Goal: Navigation & Orientation: Find specific page/section

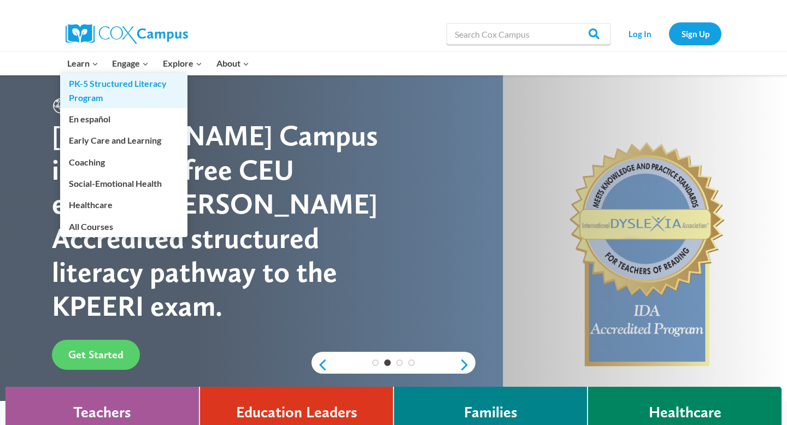
click at [116, 83] on link "PK-5 Structured Literacy Program" at bounding box center [123, 90] width 127 height 35
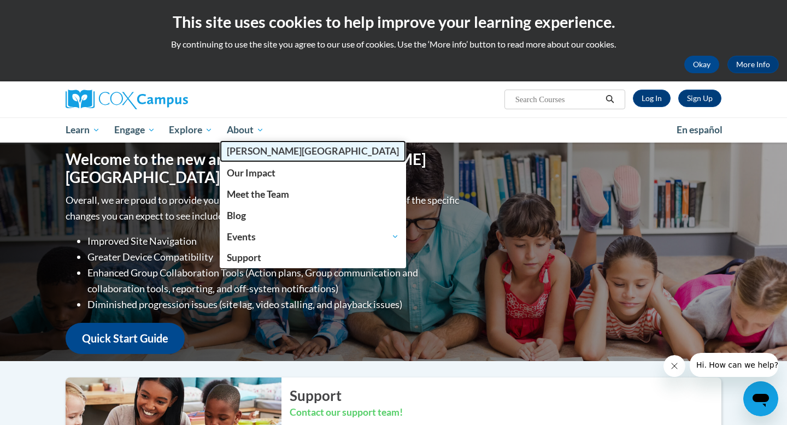
click at [250, 152] on span "[PERSON_NAME][GEOGRAPHIC_DATA]" at bounding box center [313, 150] width 172 height 11
